Goal: Information Seeking & Learning: Find specific fact

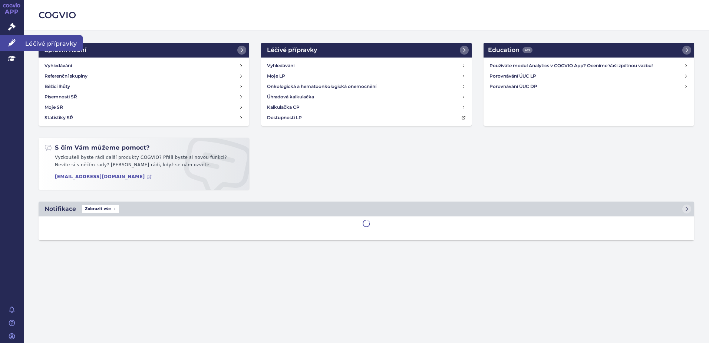
click at [13, 38] on link "Léčivé přípravky" at bounding box center [12, 43] width 24 height 16
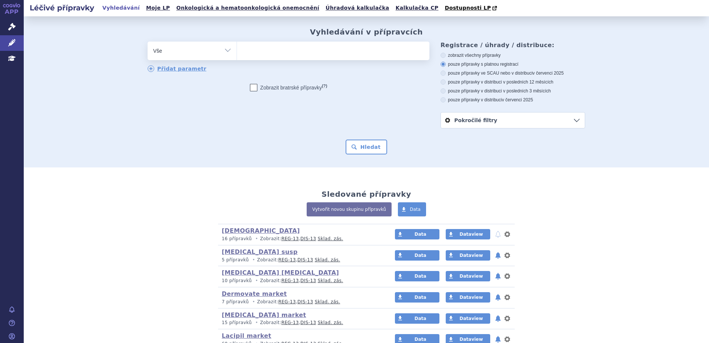
click at [251, 48] on ul at bounding box center [333, 50] width 192 height 16
click at [237, 48] on select at bounding box center [237, 50] width 0 height 19
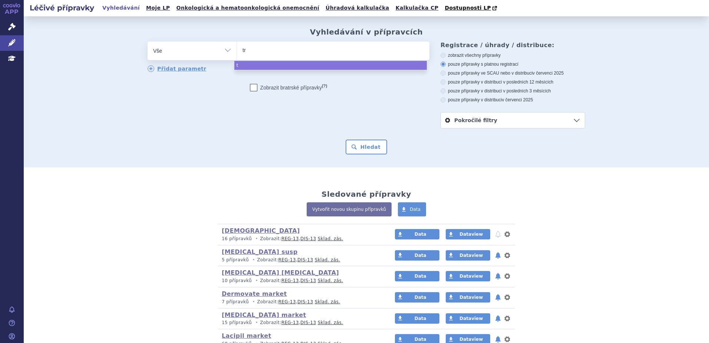
type input "tre"
type input "trele"
type input "trelegy"
select select "trelegy"
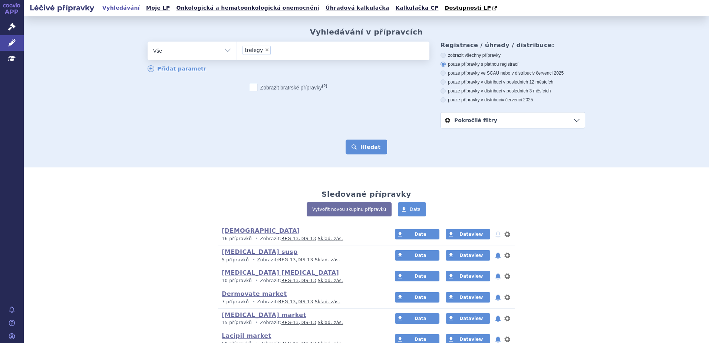
click at [361, 152] on button "Hledat" at bounding box center [367, 146] width 42 height 15
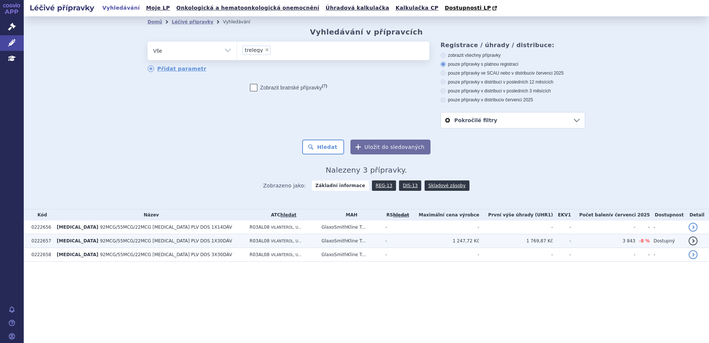
click at [177, 240] on span "92MCG/55MCG/22MCG INH PLV DOS 1X30DÁV" at bounding box center [166, 240] width 132 height 5
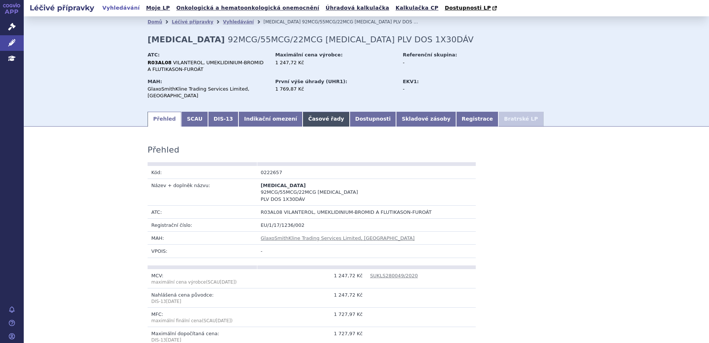
click at [303, 112] on link "Časové řady" at bounding box center [326, 119] width 47 height 15
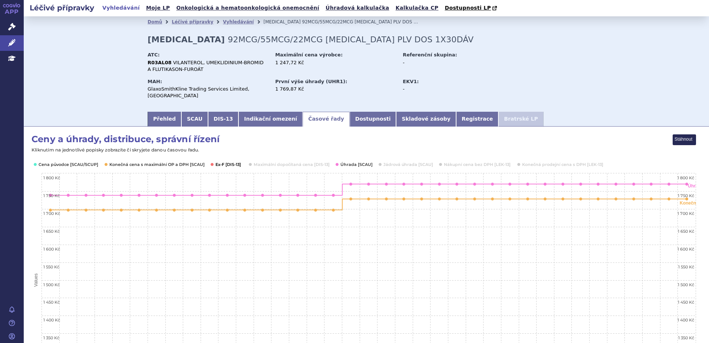
click at [229, 161] on button "Show Ex-F [DIS-13]" at bounding box center [228, 164] width 26 height 6
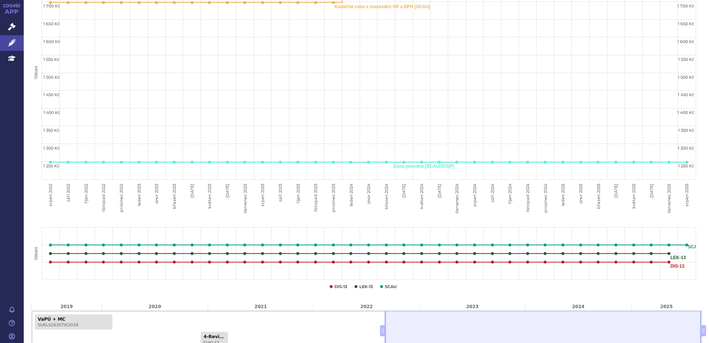
scroll to position [254, 0]
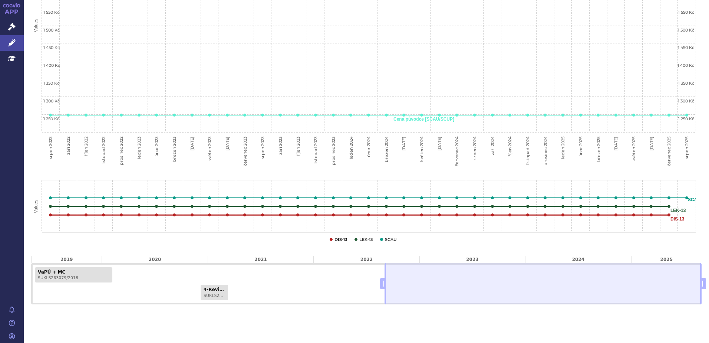
click at [337, 236] on button "Show DIS-13" at bounding box center [340, 239] width 13 height 6
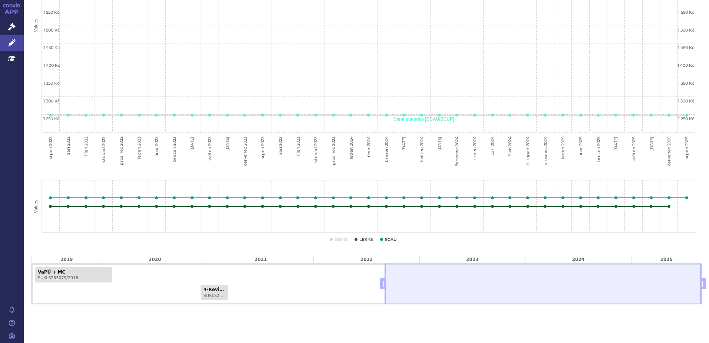
click at [337, 236] on button "Show DIS-13" at bounding box center [340, 239] width 13 height 6
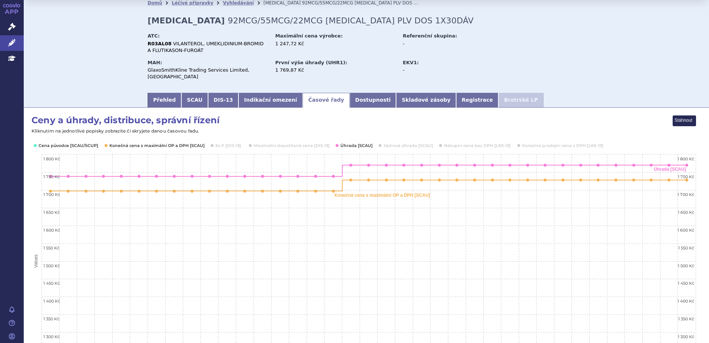
scroll to position [0, 0]
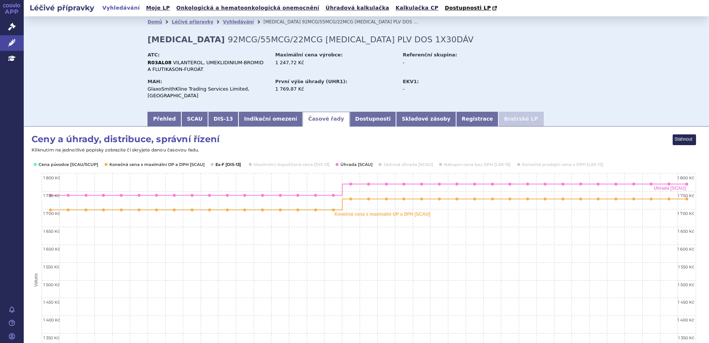
click at [224, 161] on button "Show Ex-F [DIS-13]" at bounding box center [228, 164] width 26 height 6
click at [68, 161] on button "Show Cena původce [SCAU/SCUP]" at bounding box center [68, 164] width 59 height 6
click at [144, 161] on button "Show Konečná cena s maximální OP a DPH [SCAU]" at bounding box center [156, 164] width 94 height 6
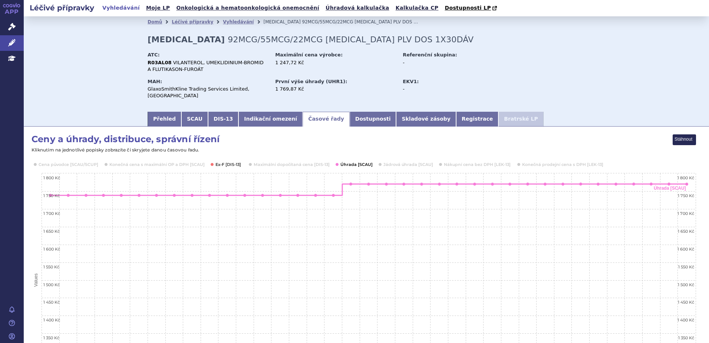
click at [359, 161] on button "Show Úhrada [SCAU]" at bounding box center [355, 164] width 31 height 6
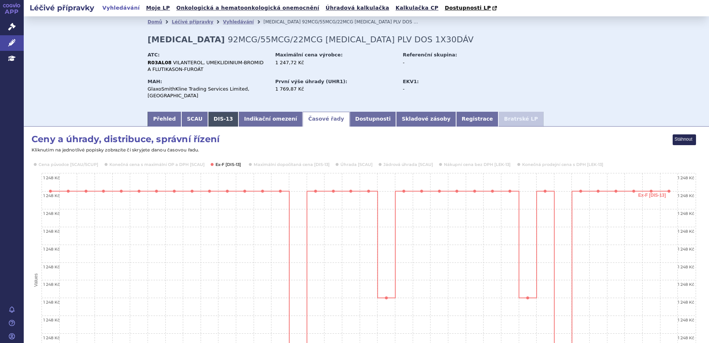
click at [221, 115] on link "DIS-13" at bounding box center [223, 119] width 30 height 15
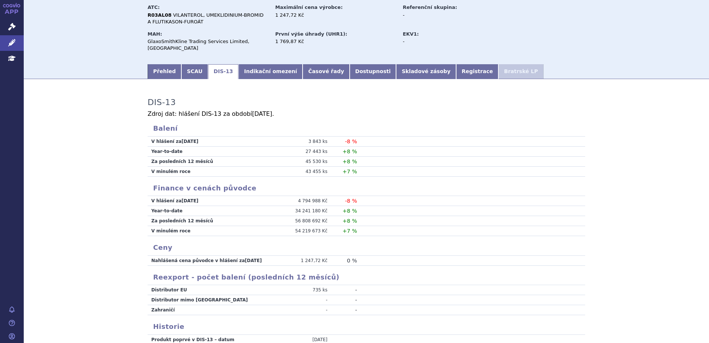
scroll to position [43, 0]
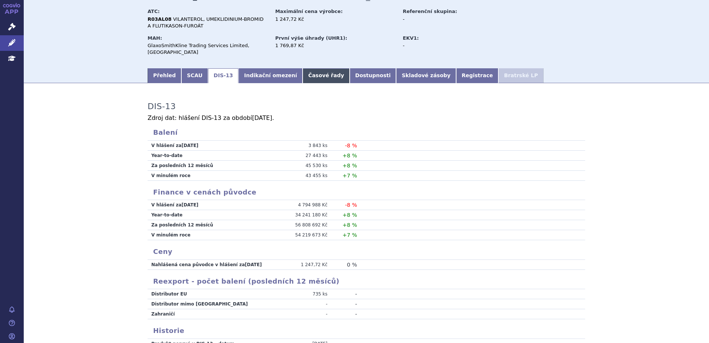
click at [303, 72] on link "Časové řady" at bounding box center [326, 75] width 47 height 15
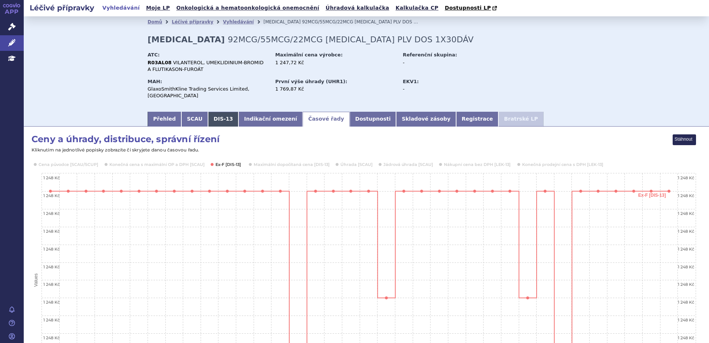
click at [216, 112] on link "DIS-13" at bounding box center [223, 119] width 30 height 15
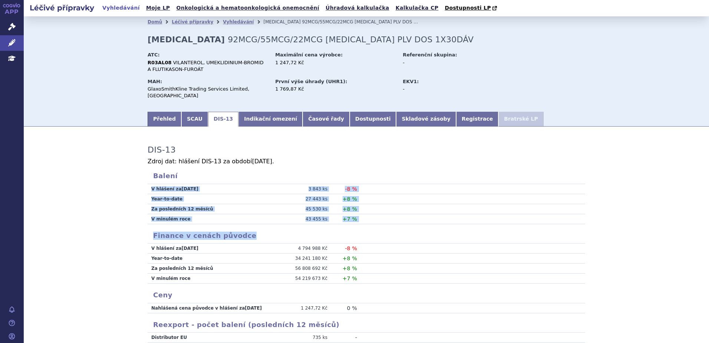
drag, startPoint x: 702, startPoint y: 202, endPoint x: 707, endPoint y: 222, distance: 21.5
click at [707, 222] on div "Léčivé přípravky Vyhledávání Moje LP Onkologická a hematoonkologická onemocnění…" at bounding box center [366, 171] width 685 height 343
